Goal: Task Accomplishment & Management: Manage account settings

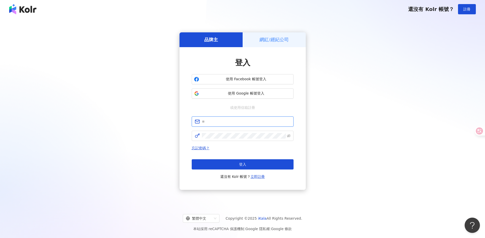
click at [221, 123] on input "text" at bounding box center [246, 122] width 89 height 6
type input "**********"
click button "登入" at bounding box center [243, 164] width 102 height 10
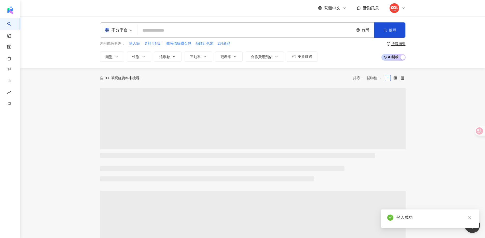
click at [402, 10] on icon at bounding box center [404, 8] width 4 height 4
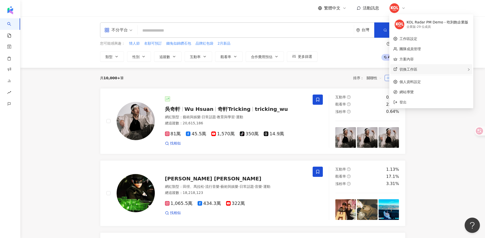
click at [419, 66] on div "切換工作區" at bounding box center [432, 69] width 82 height 10
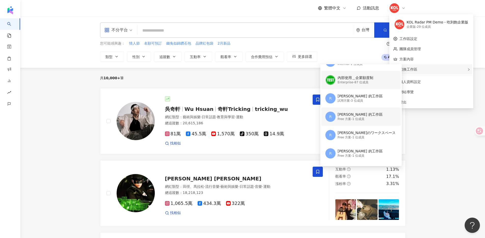
scroll to position [34, 0]
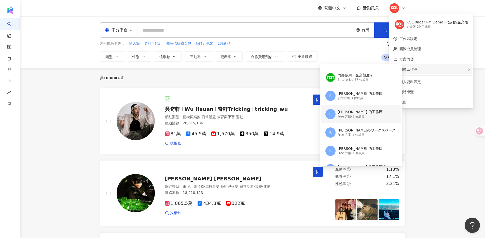
click at [350, 113] on div "[PERSON_NAME] 的工作區" at bounding box center [360, 112] width 45 height 5
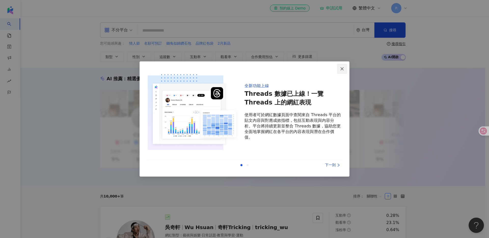
click at [344, 70] on span "Close" at bounding box center [342, 69] width 10 height 4
